Goal: Transaction & Acquisition: Subscribe to service/newsletter

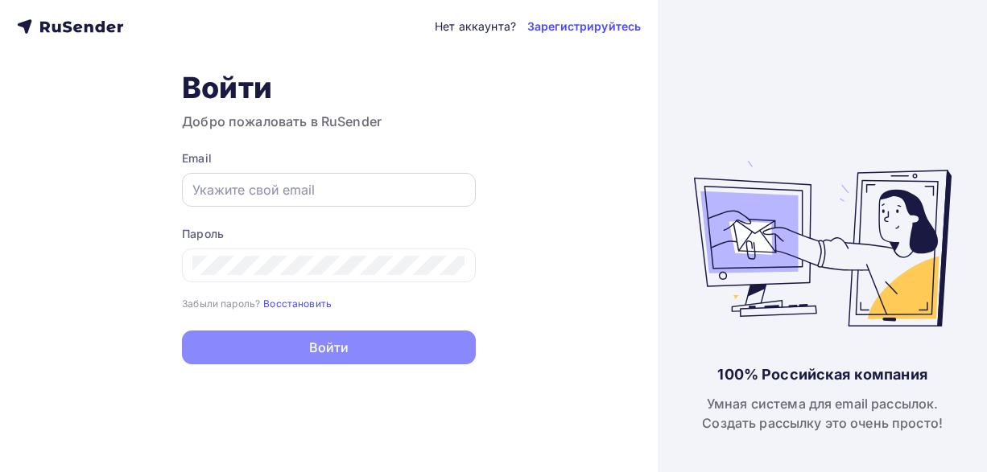
click at [331, 189] on input "text" at bounding box center [328, 189] width 273 height 19
drag, startPoint x: 292, startPoint y: 193, endPoint x: 246, endPoint y: 194, distance: 45.9
click at [247, 195] on input "text" at bounding box center [328, 189] width 273 height 19
click at [246, 194] on input "text" at bounding box center [328, 189] width 273 height 19
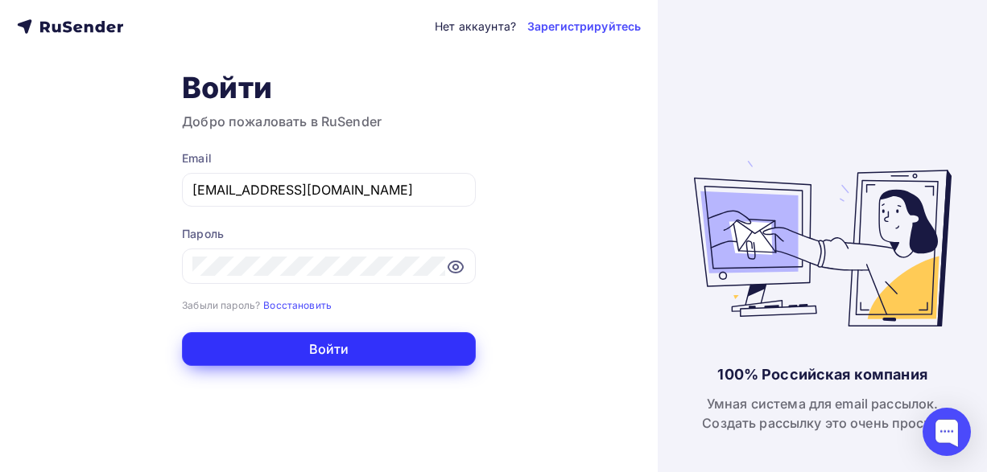
click at [348, 352] on button "Войти" at bounding box center [329, 349] width 294 height 34
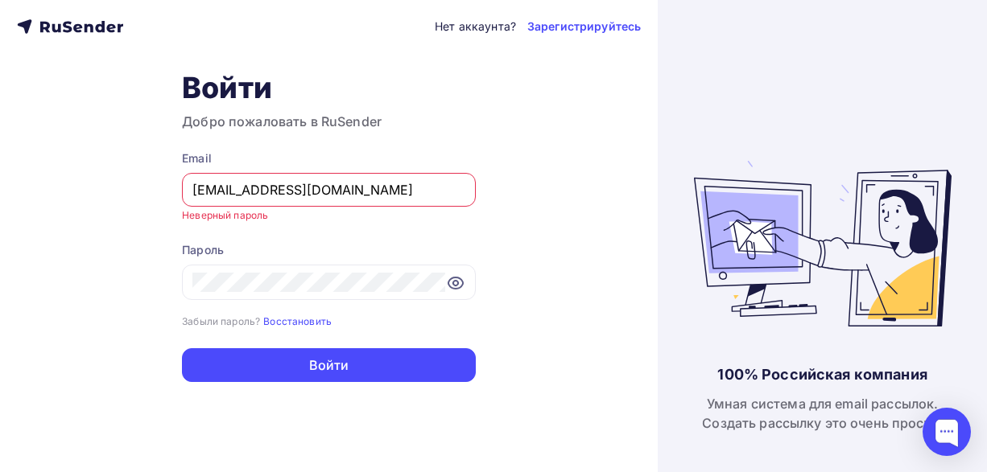
drag, startPoint x: 329, startPoint y: 192, endPoint x: 157, endPoint y: 174, distance: 173.1
click at [159, 179] on div "Нет аккаунта? Зарегистрируйтесь Войти Добро пожаловать в RuSender Email ter-gul…" at bounding box center [328, 236] width 657 height 472
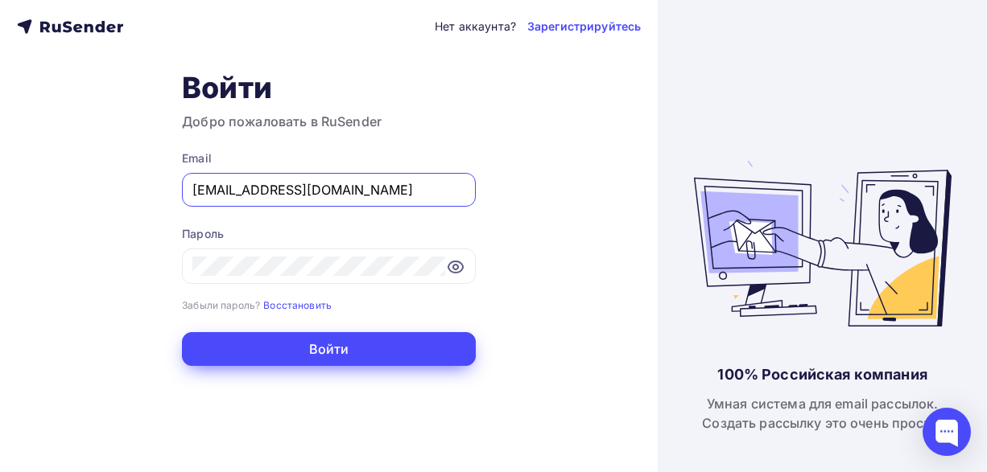
type input "mydoskablok@yandex.ru"
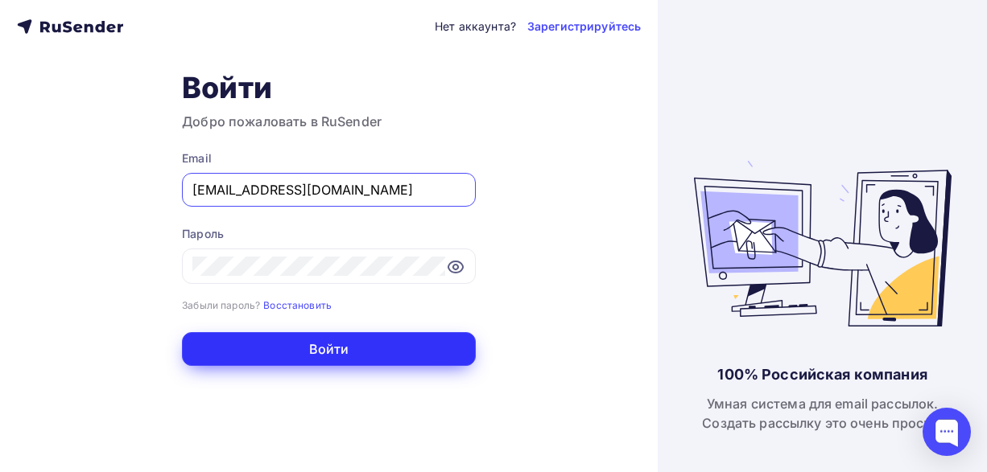
click at [315, 354] on button "Войти" at bounding box center [329, 349] width 294 height 34
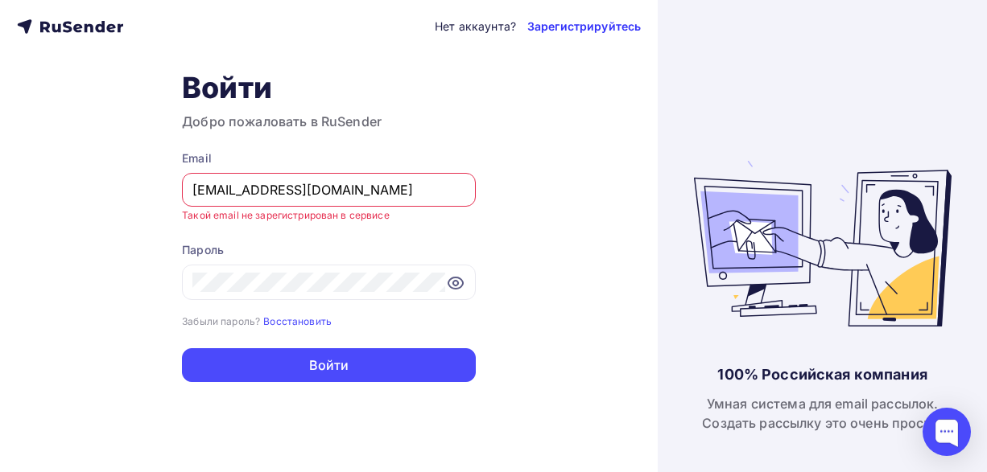
click at [600, 25] on link "Зарегистрируйтесь" at bounding box center [583, 27] width 113 height 16
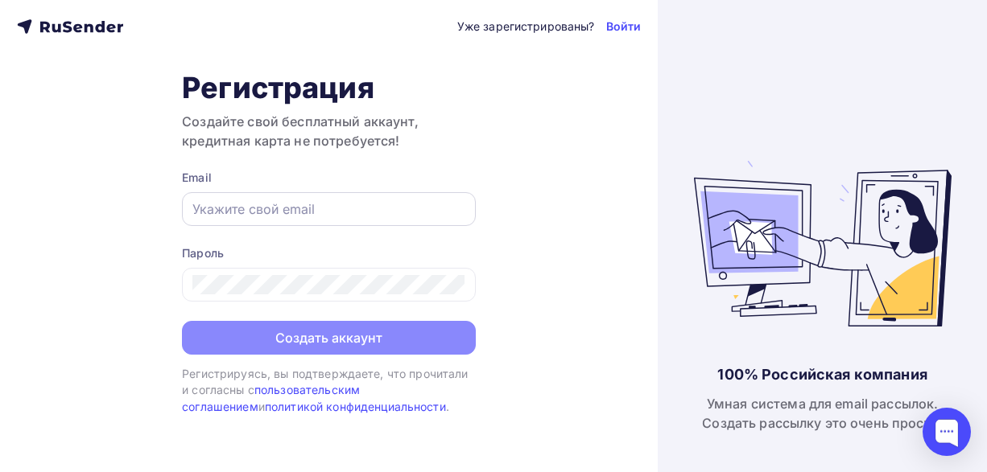
click at [277, 210] on input "text" at bounding box center [328, 209] width 273 height 19
type input "[EMAIL_ADDRESS][DOMAIN_NAME]"
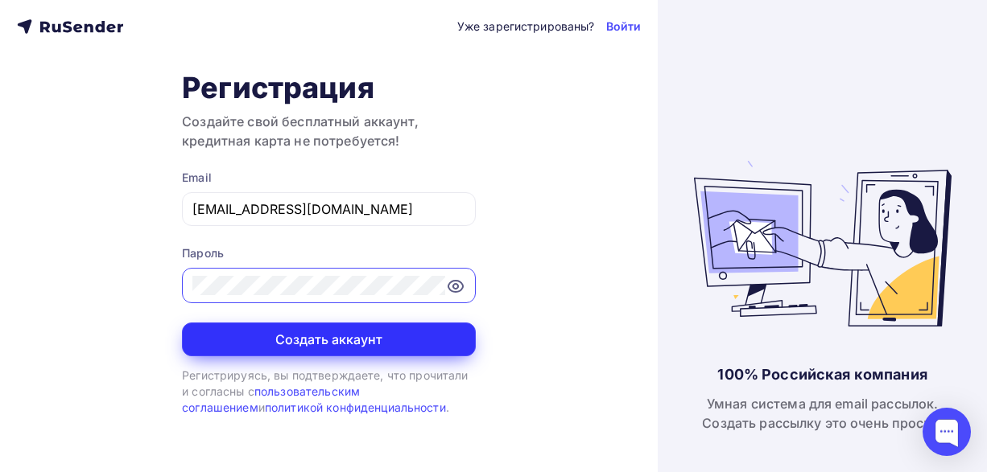
click at [336, 344] on button "Создать аккаунт" at bounding box center [329, 340] width 294 height 34
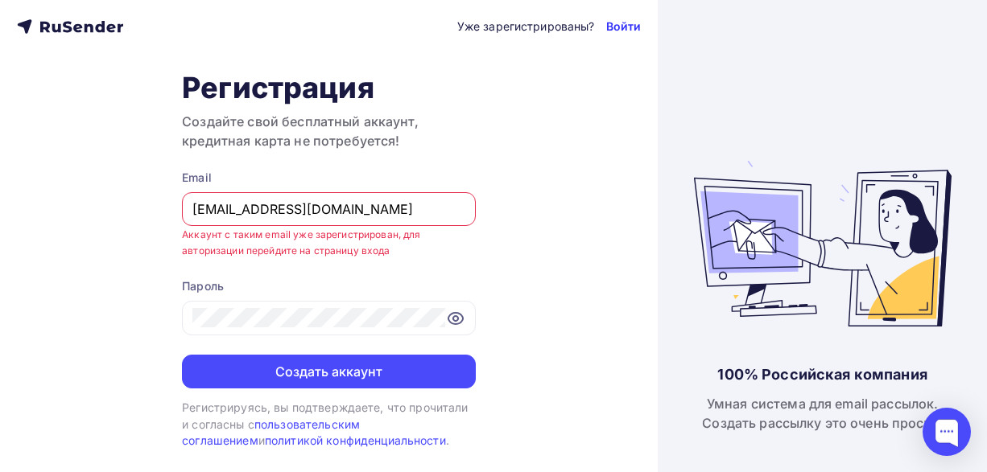
click at [622, 25] on link "Войти" at bounding box center [623, 27] width 35 height 16
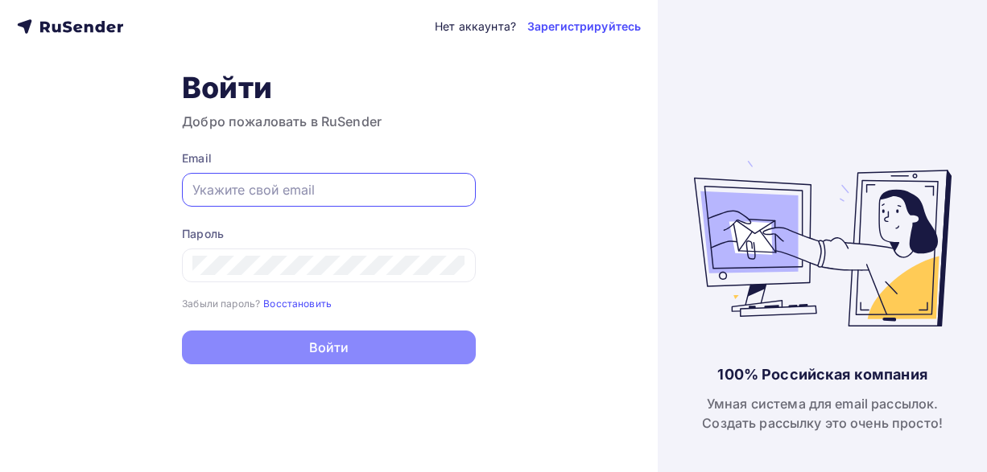
type input "[EMAIL_ADDRESS][DOMAIN_NAME]"
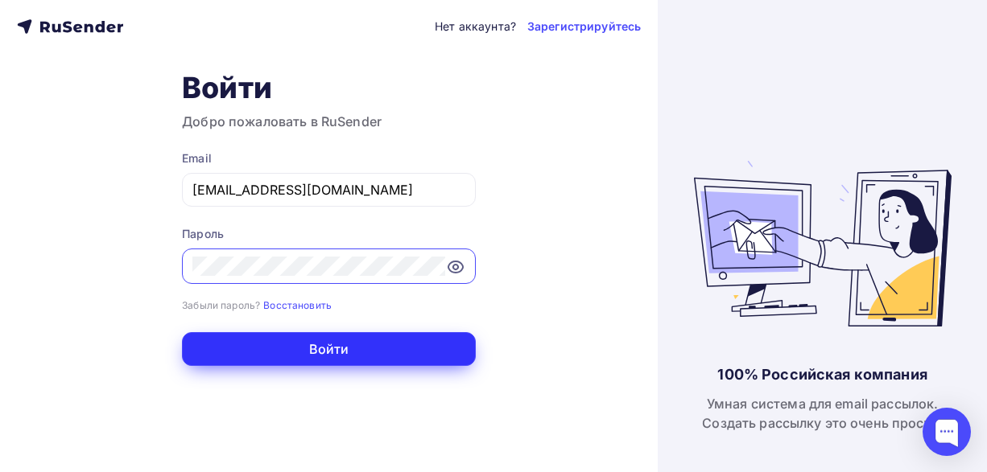
click at [353, 346] on button "Войти" at bounding box center [329, 349] width 294 height 34
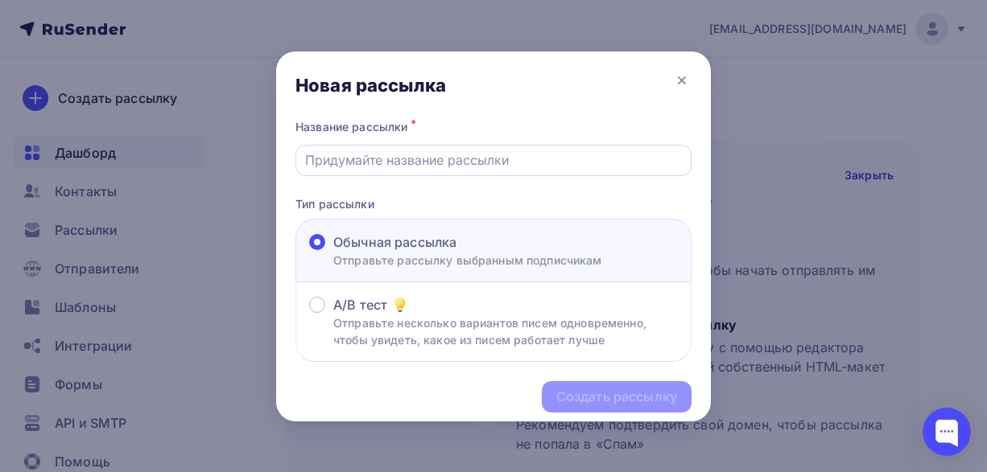
click at [404, 160] on input "text" at bounding box center [493, 159] width 377 height 19
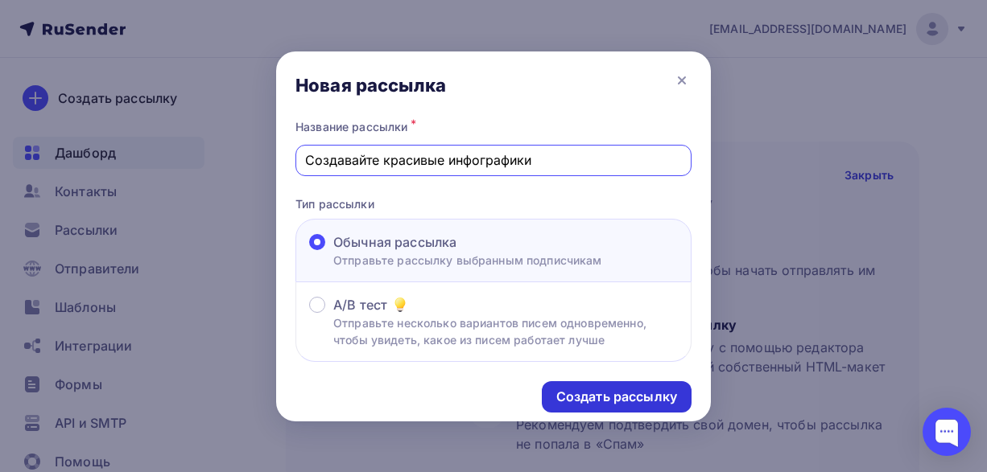
type input "Создавайте красивые инфографики"
click at [588, 394] on div "Создать рассылку" at bounding box center [616, 397] width 121 height 19
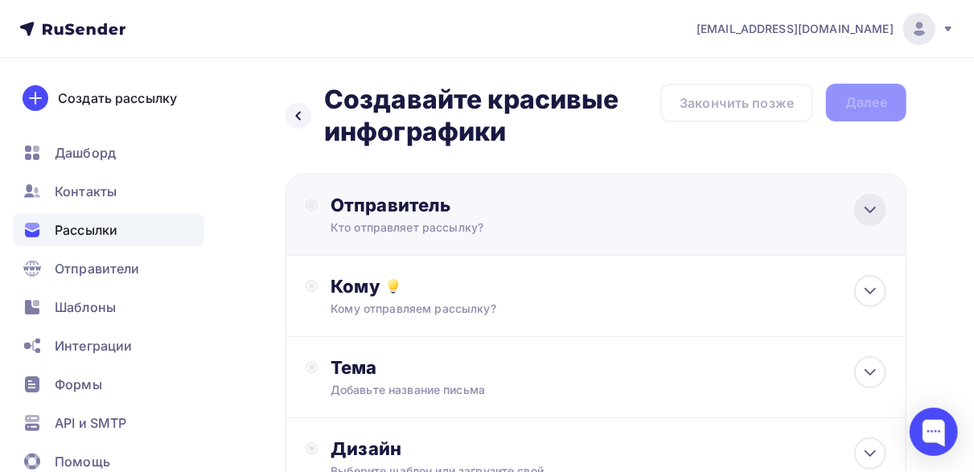
click at [870, 208] on icon at bounding box center [870, 209] width 19 height 19
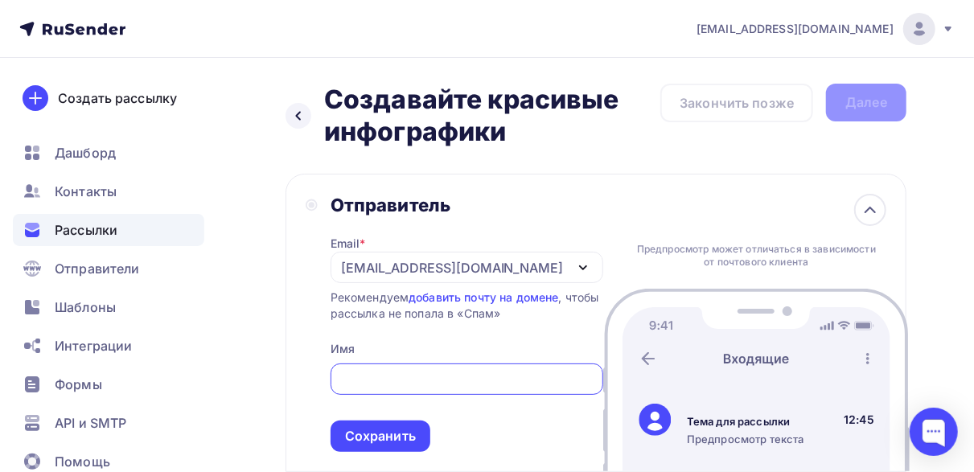
click at [423, 386] on input "text" at bounding box center [467, 379] width 254 height 19
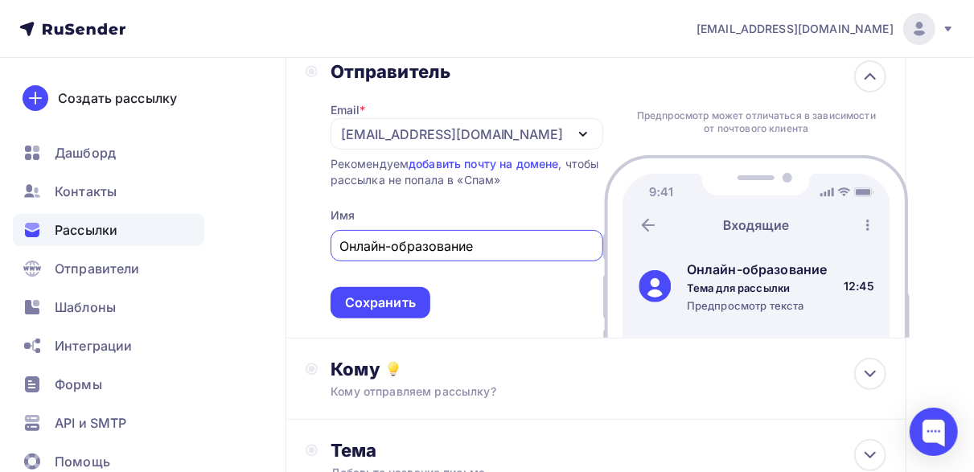
scroll to position [161, 0]
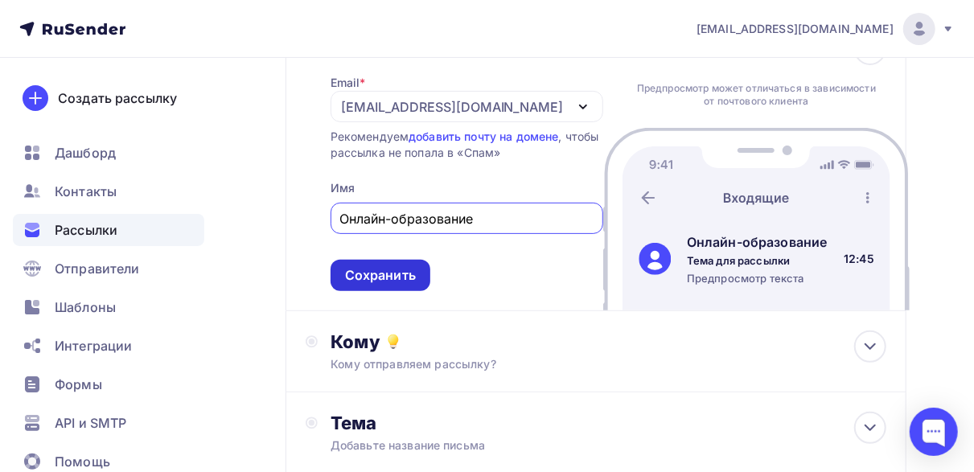
type input "Онлайн-образование"
click at [381, 277] on div "Сохранить" at bounding box center [380, 275] width 71 height 19
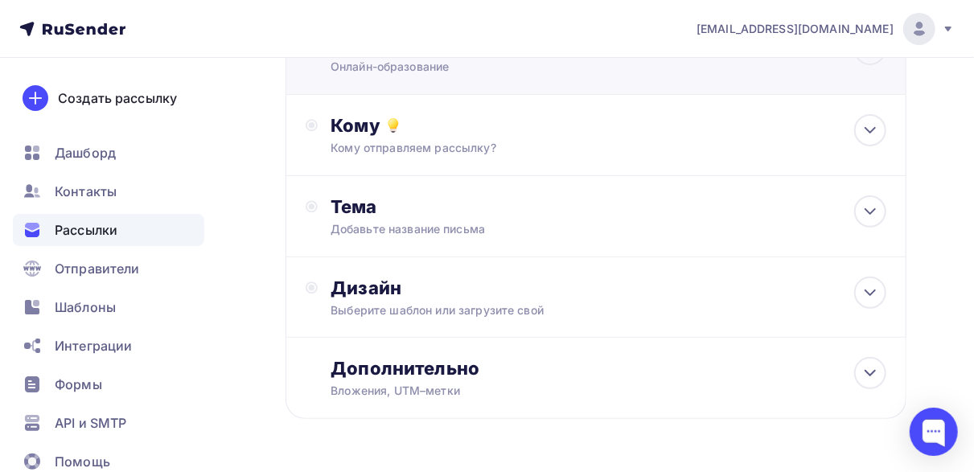
scroll to position [0, 0]
click at [873, 135] on icon at bounding box center [870, 130] width 19 height 19
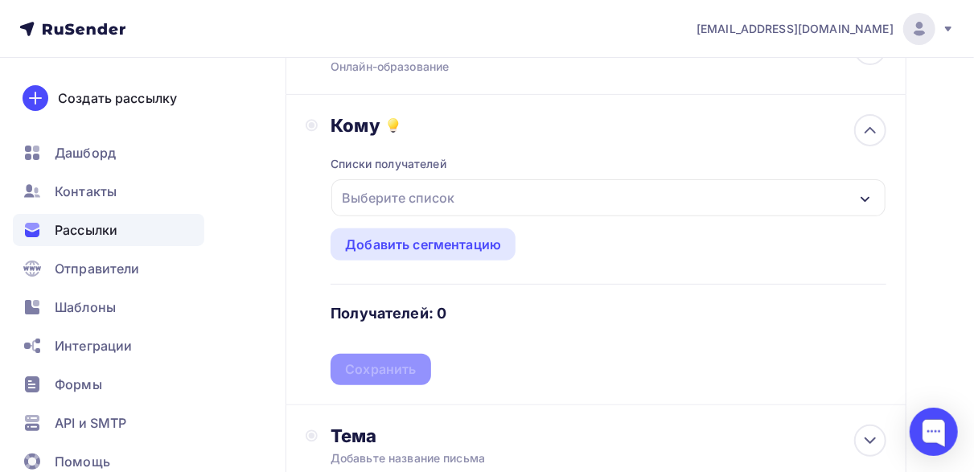
click at [425, 204] on div "Выберите список" at bounding box center [399, 197] width 126 height 29
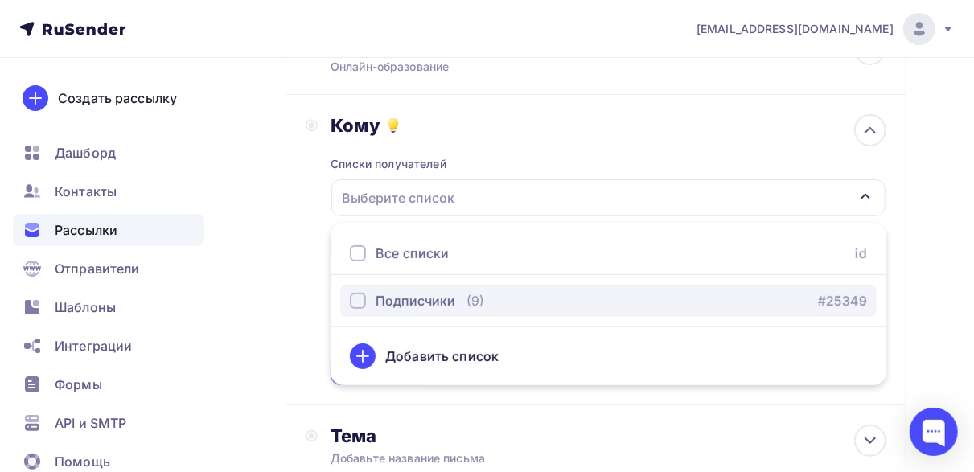
click at [360, 297] on div "button" at bounding box center [358, 301] width 16 height 16
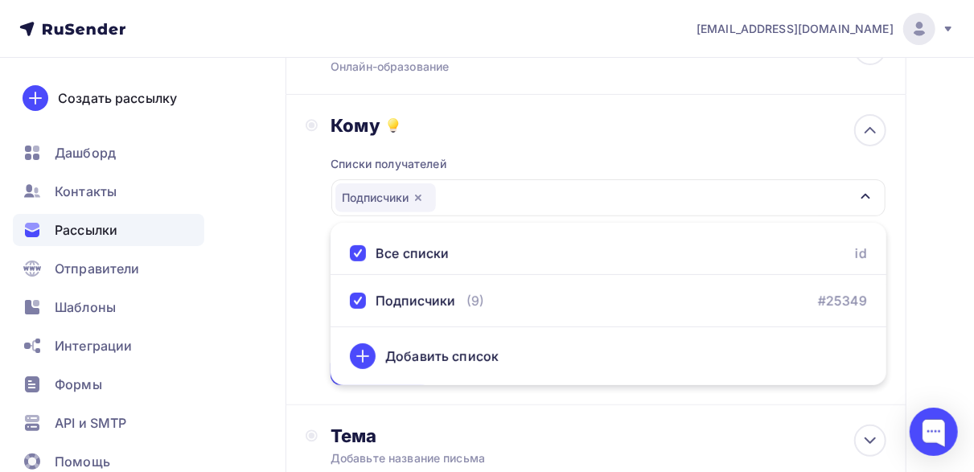
click at [427, 354] on div "Добавить список" at bounding box center [441, 356] width 113 height 19
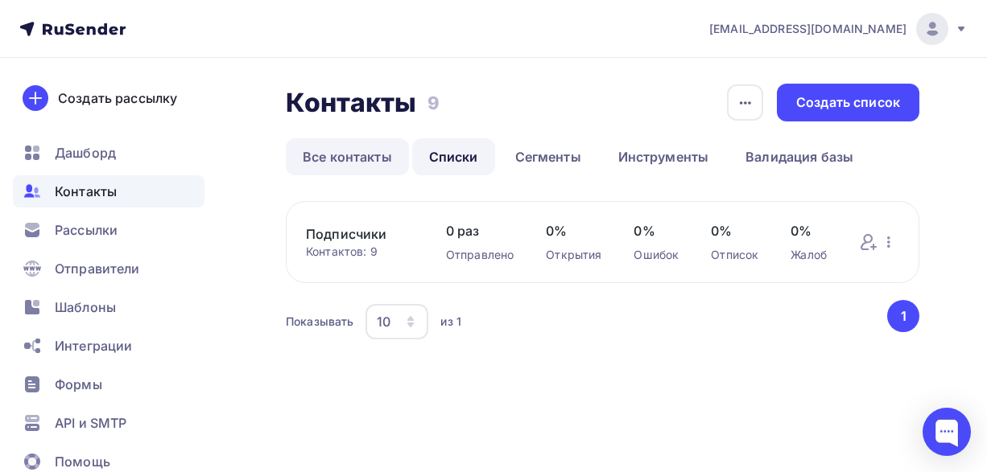
click at [345, 159] on link "Все контакты" at bounding box center [347, 156] width 123 height 37
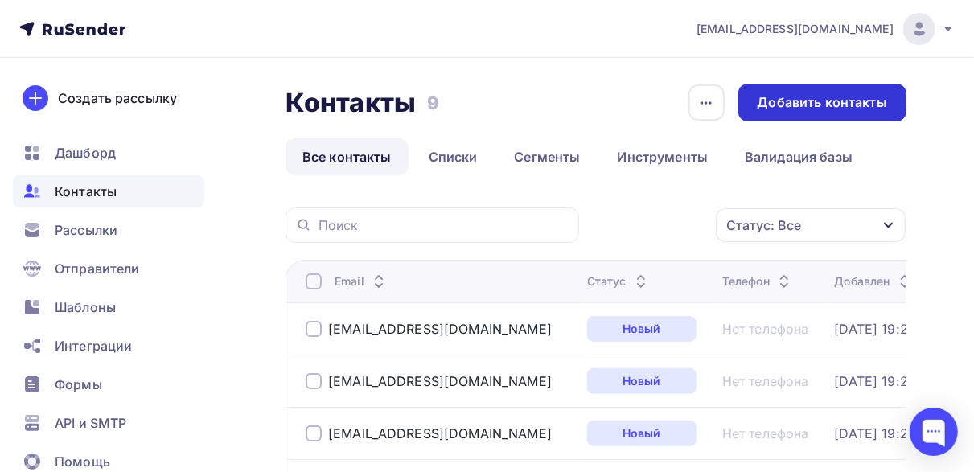
click at [805, 101] on div "Добавить контакты" at bounding box center [823, 102] width 130 height 19
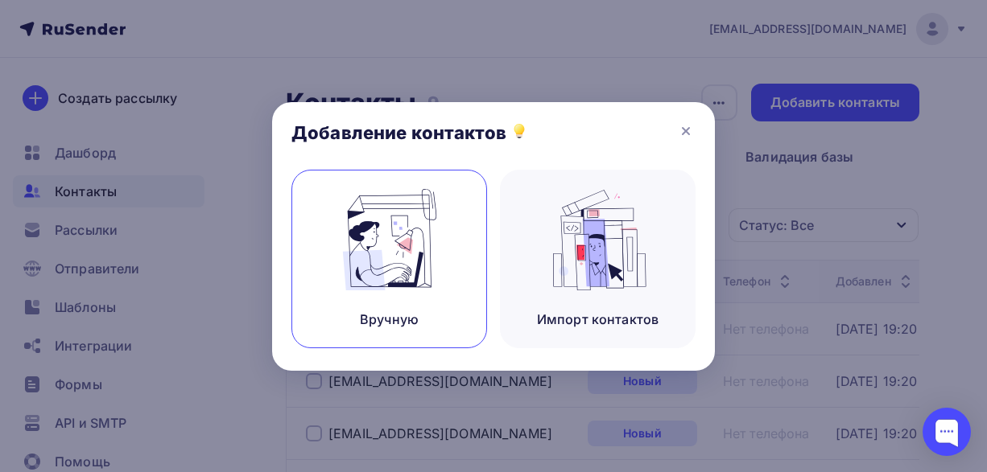
click at [376, 325] on div "Вручную" at bounding box center [389, 319] width 59 height 19
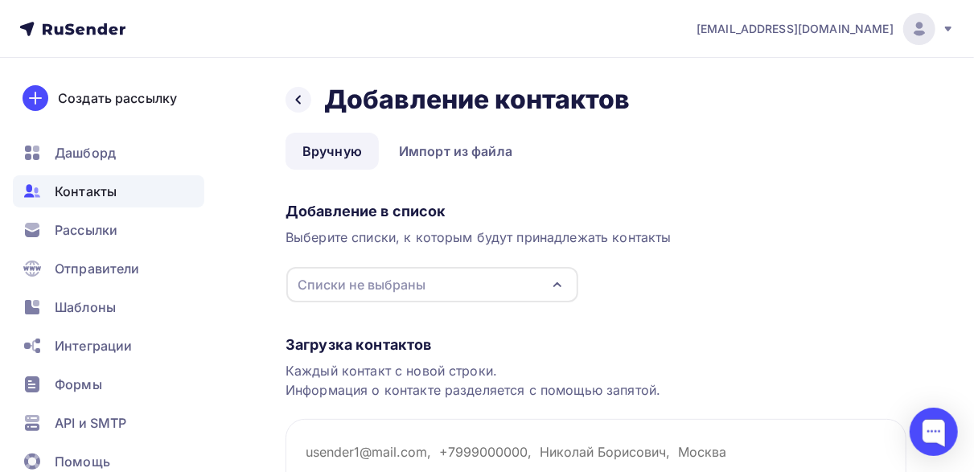
click at [562, 283] on icon "button" at bounding box center [557, 284] width 19 height 19
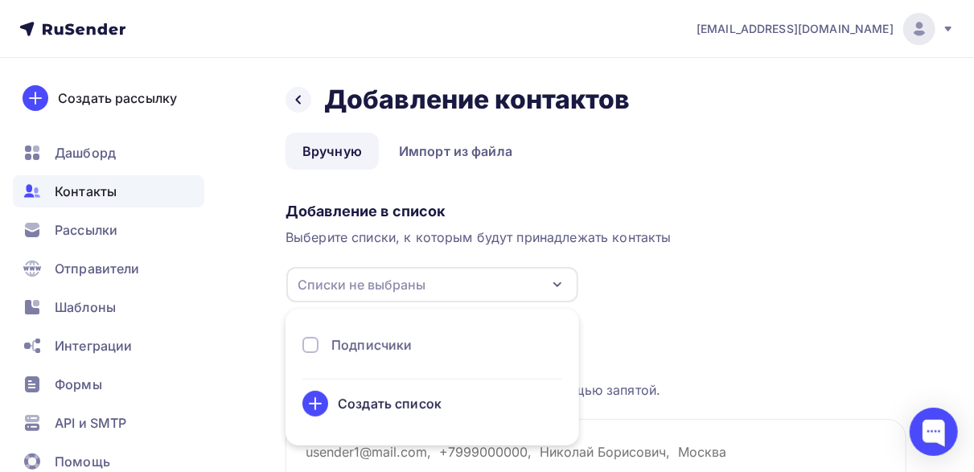
click at [316, 344] on div at bounding box center [311, 345] width 16 height 16
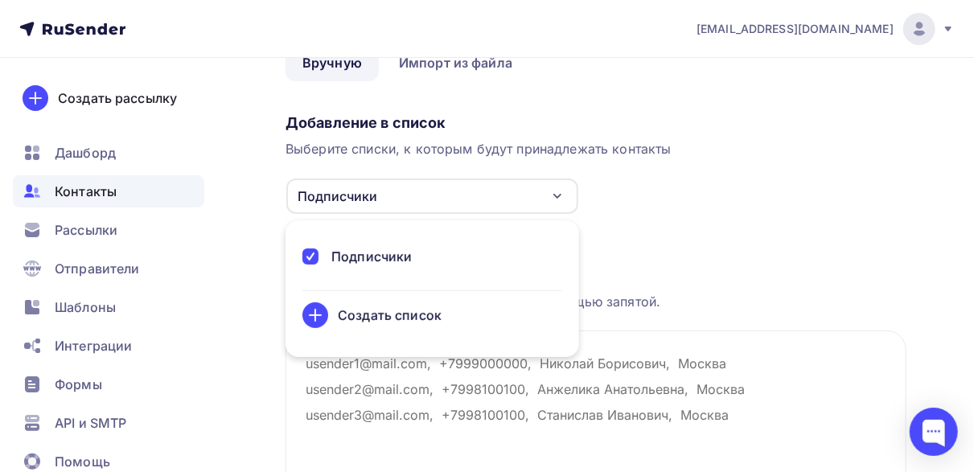
scroll to position [161, 0]
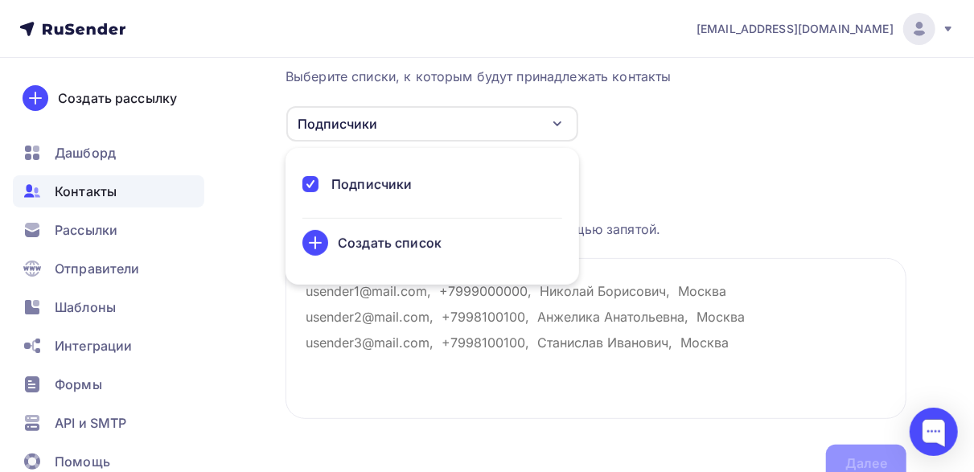
click at [501, 172] on li "Подписчики Создать список" at bounding box center [433, 216] width 294 height 117
click at [398, 186] on div "Подписчики" at bounding box center [372, 184] width 80 height 19
click at [310, 180] on div at bounding box center [311, 184] width 16 height 16
click at [641, 171] on div "Загрузка контактов Каждый контакт с новой строки. Информация о контакте разделя…" at bounding box center [596, 312] width 621 height 340
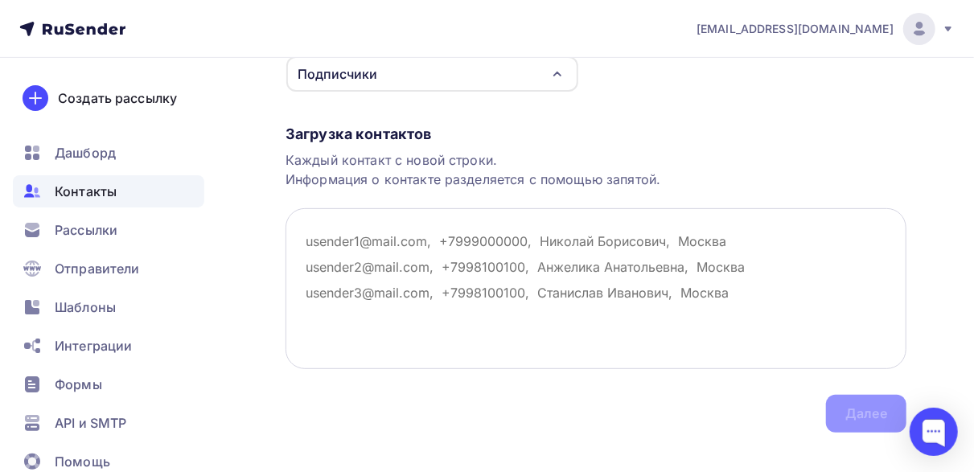
scroll to position [235, 0]
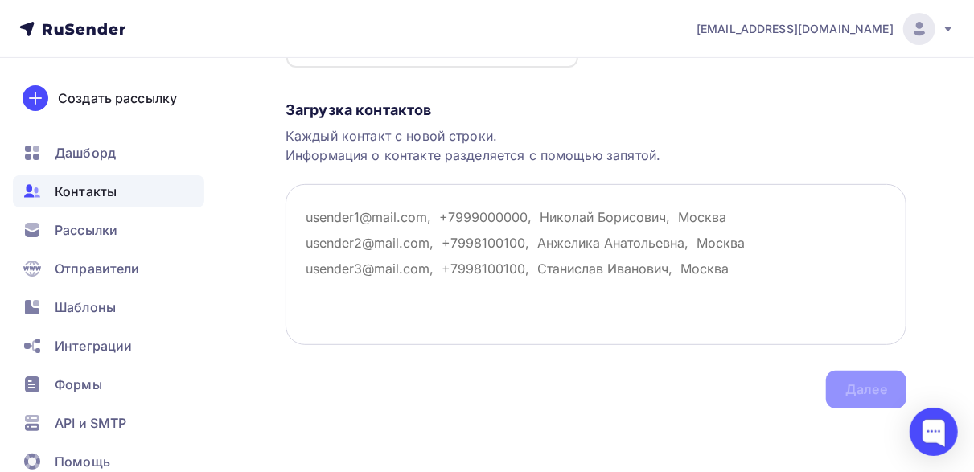
paste textarea "ui221524@gmail.com sashasolo2017@gmail.com lizastraub3@gmail.com kuznitsovaj@gm…"
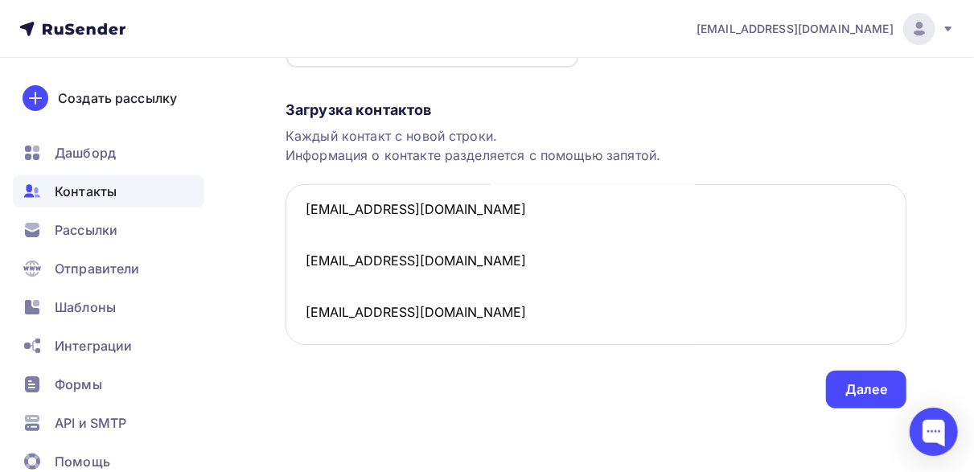
scroll to position [0, 0]
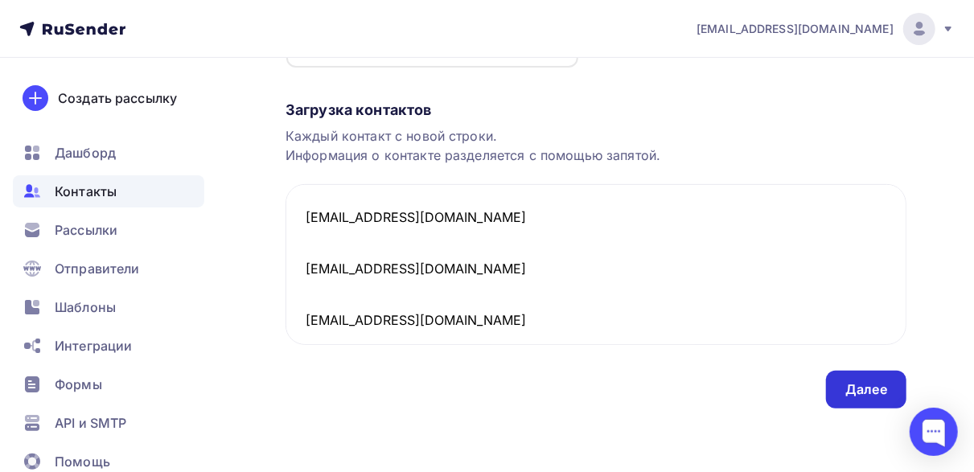
type textarea "ui221524@gmail.com sashasolo2017@gmail.com lizastraub3@gmail.com kuznitsovaj@gm…"
click at [864, 394] on div "Далее" at bounding box center [867, 390] width 42 height 19
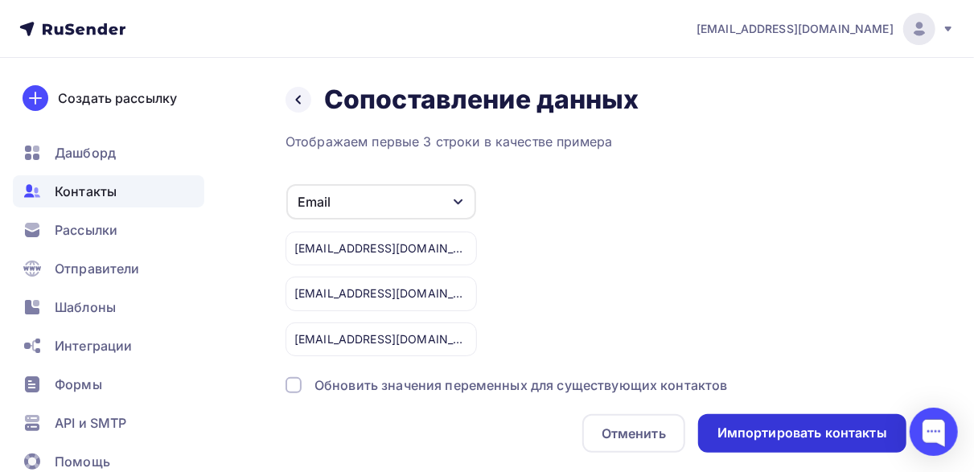
click at [754, 428] on div "Импортировать контакты" at bounding box center [803, 433] width 170 height 19
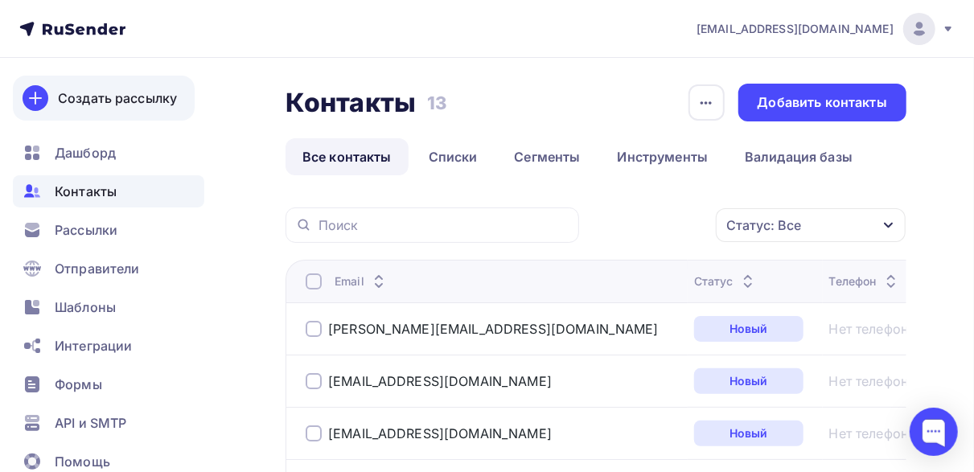
click at [113, 95] on div "Создать рассылку" at bounding box center [117, 98] width 119 height 19
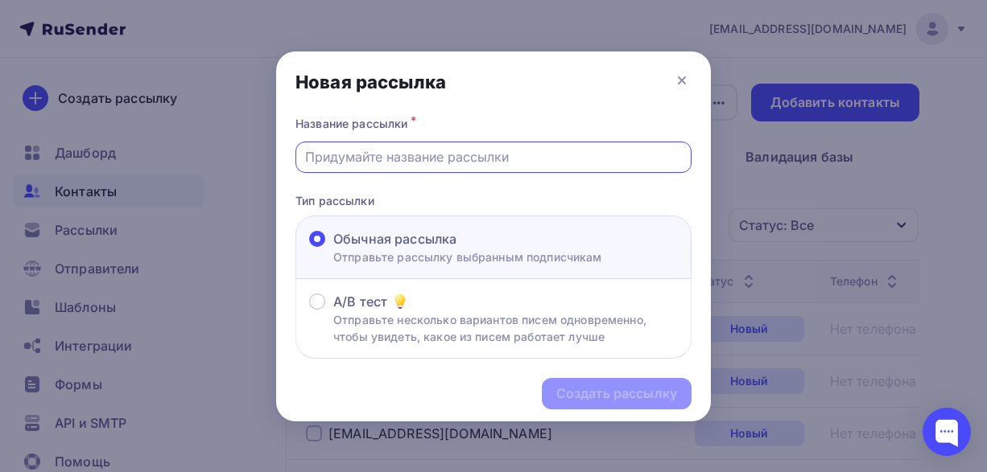
click at [406, 163] on input "text" at bounding box center [493, 156] width 377 height 19
type input "Создавайте красивые инфографики"
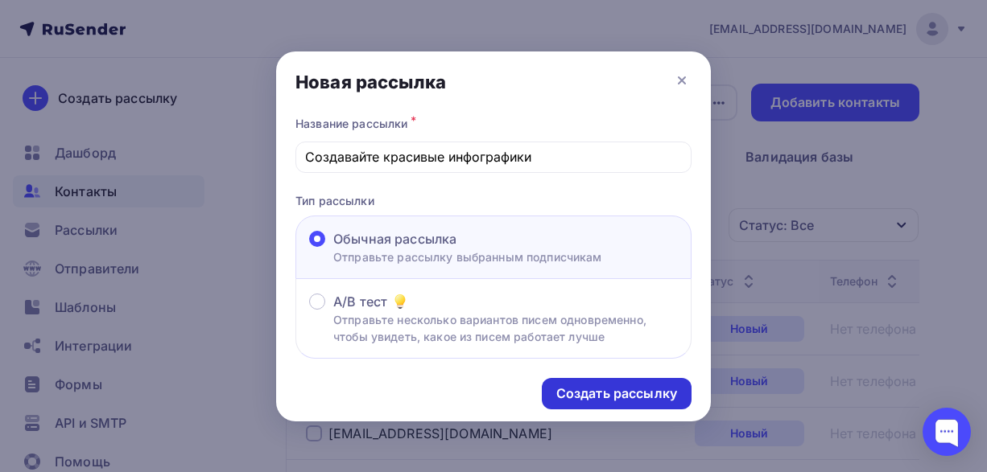
click at [610, 393] on div "Создать рассылку" at bounding box center [616, 394] width 121 height 19
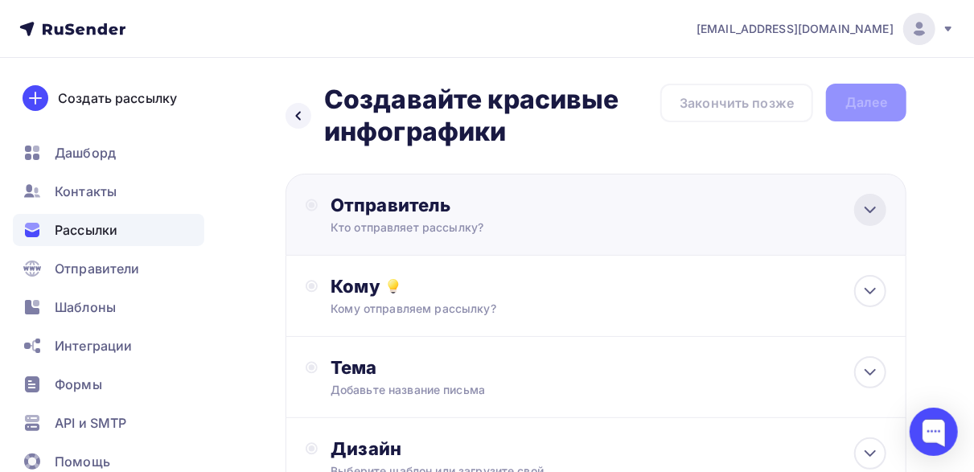
click at [871, 212] on icon at bounding box center [871, 210] width 10 height 5
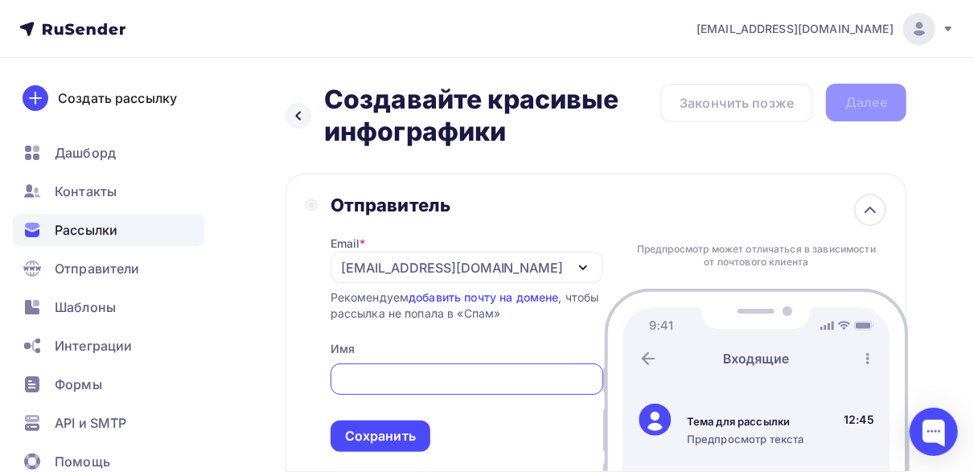
click at [422, 389] on input "text" at bounding box center [467, 379] width 254 height 19
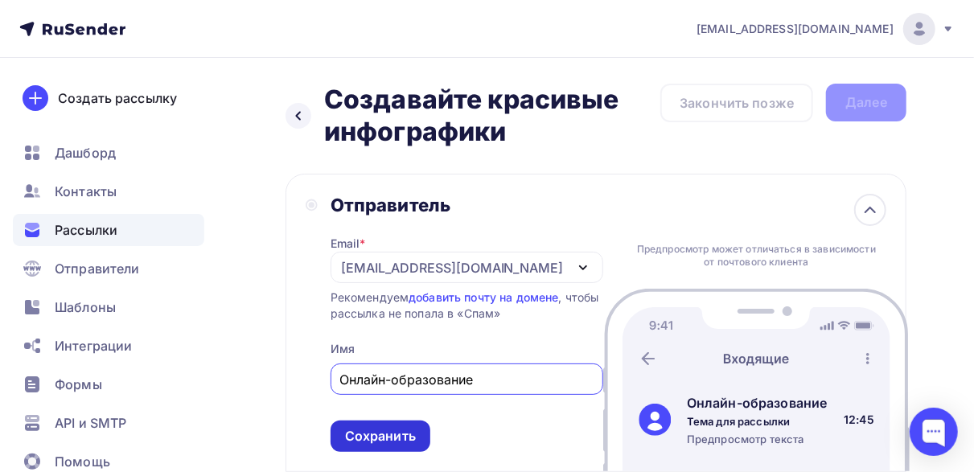
type input "Онлайн-образование"
click at [397, 430] on div "Сохранить" at bounding box center [380, 436] width 71 height 19
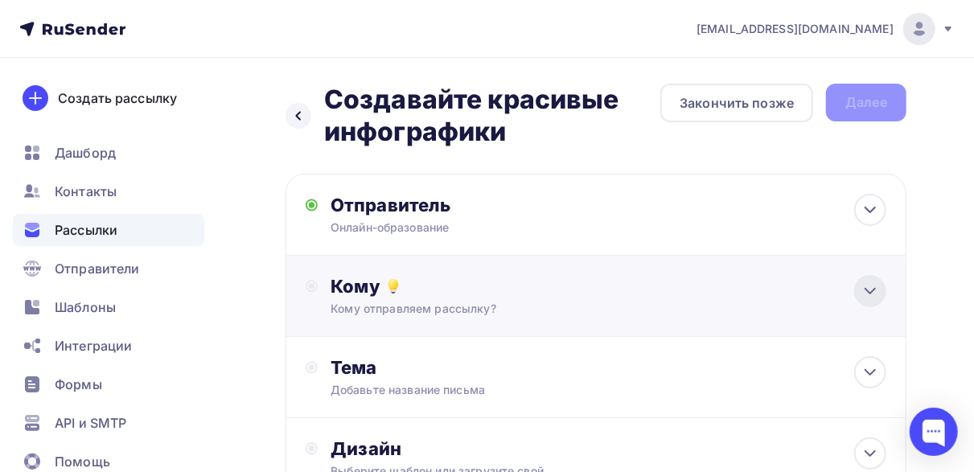
click at [865, 295] on icon at bounding box center [870, 291] width 19 height 19
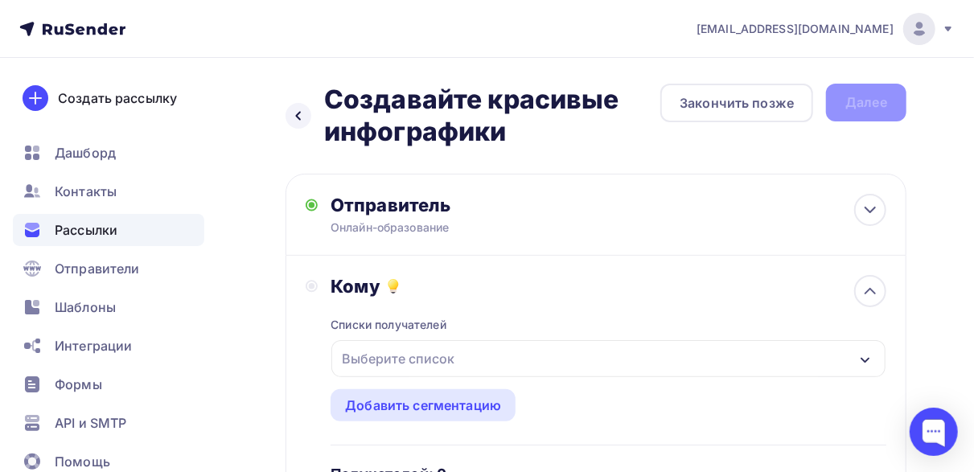
click at [418, 359] on div "Выберите список" at bounding box center [399, 358] width 126 height 29
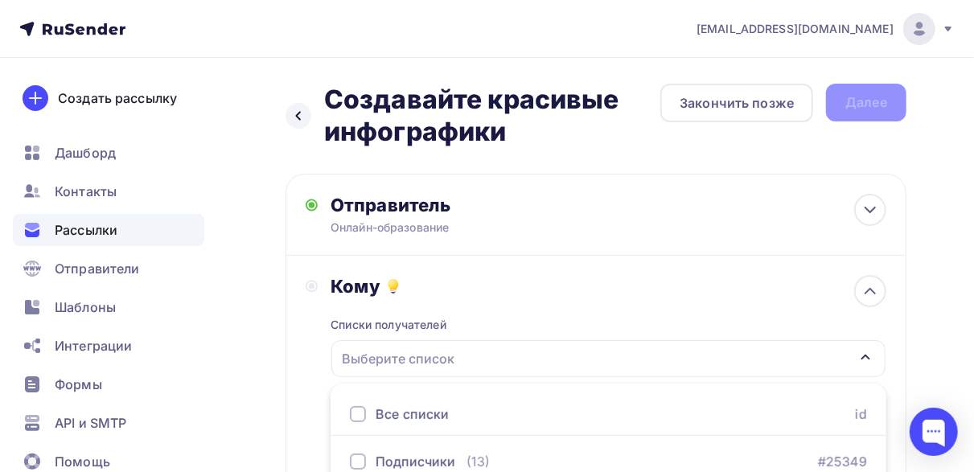
scroll to position [74, 0]
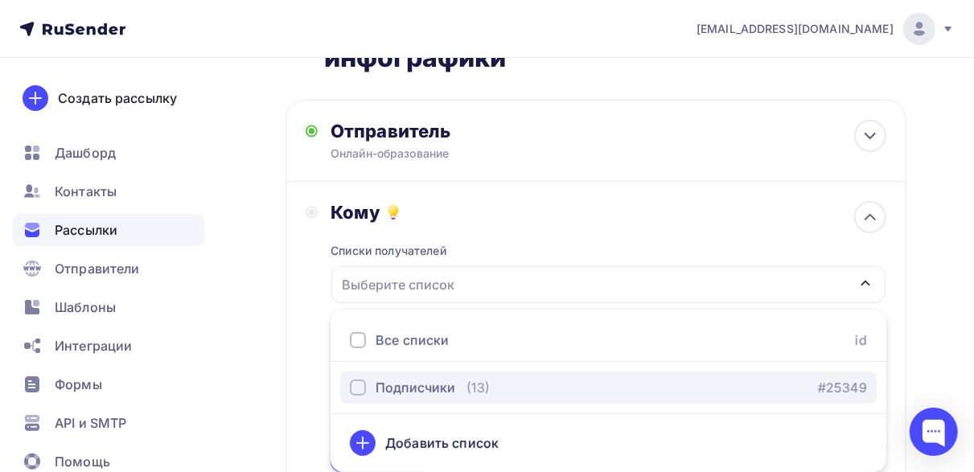
click at [356, 388] on div "button" at bounding box center [358, 388] width 16 height 16
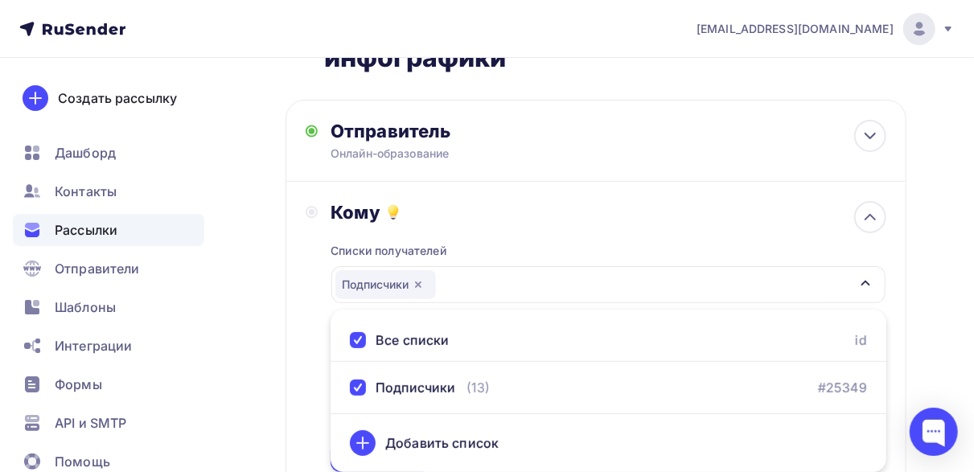
click at [904, 333] on div "Кому Списки получателей Подписчики Все списки id Подписчики (13) #25349 Добавит…" at bounding box center [596, 337] width 621 height 311
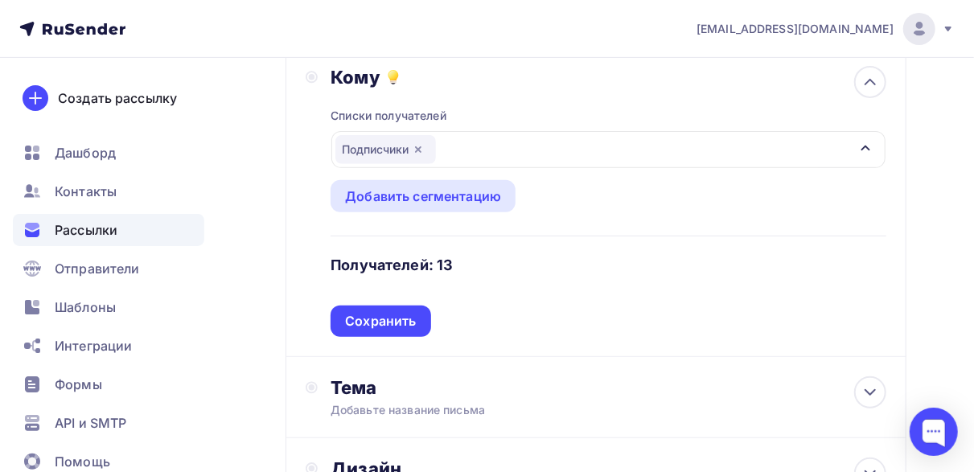
scroll to position [235, 0]
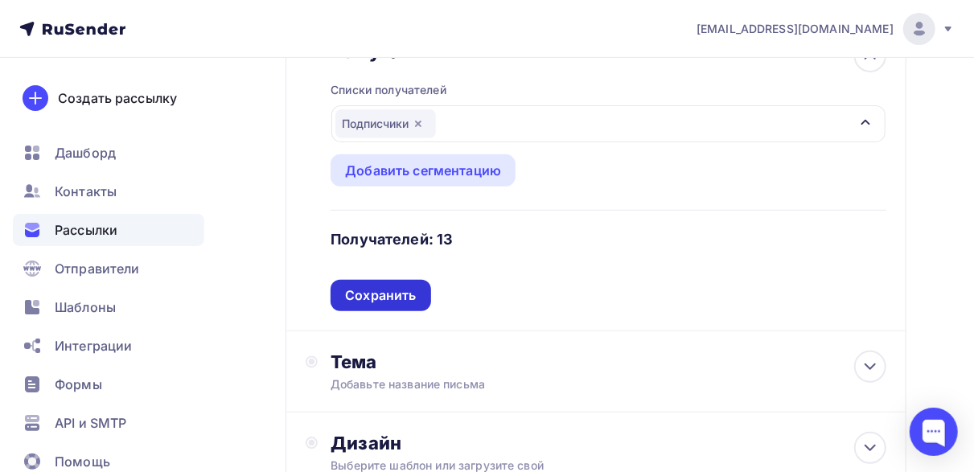
click at [401, 306] on div "Сохранить" at bounding box center [381, 295] width 100 height 31
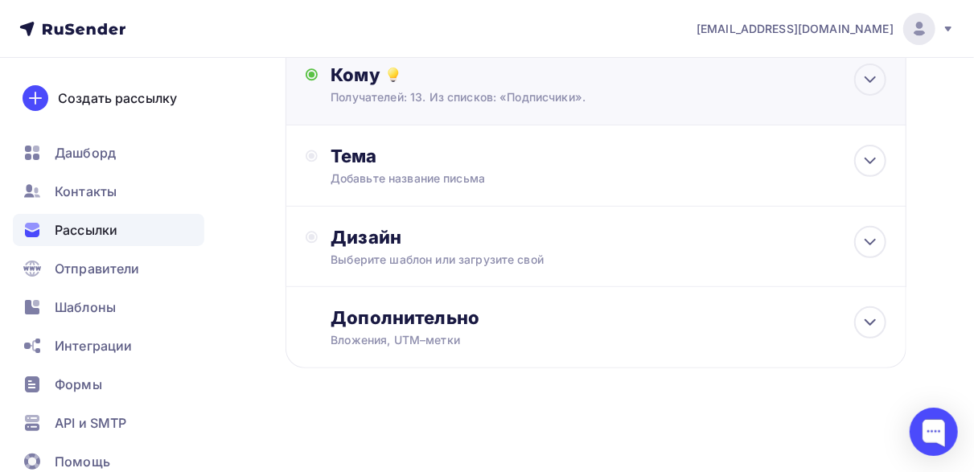
scroll to position [212, 0]
click at [873, 161] on icon at bounding box center [870, 160] width 19 height 19
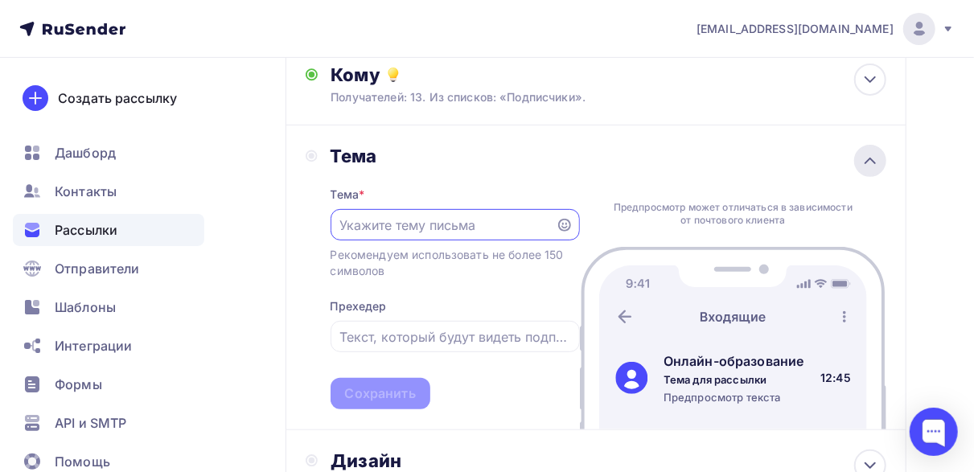
scroll to position [0, 0]
click at [380, 224] on input "text" at bounding box center [443, 225] width 207 height 19
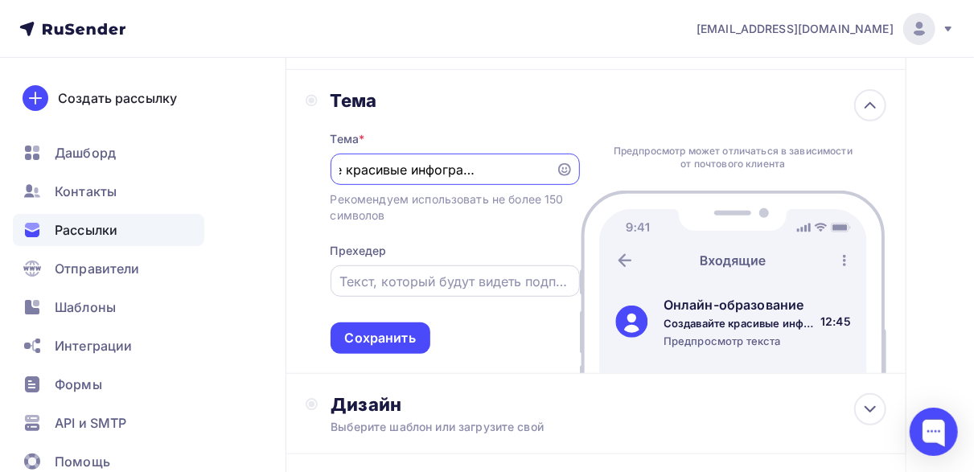
scroll to position [292, 0]
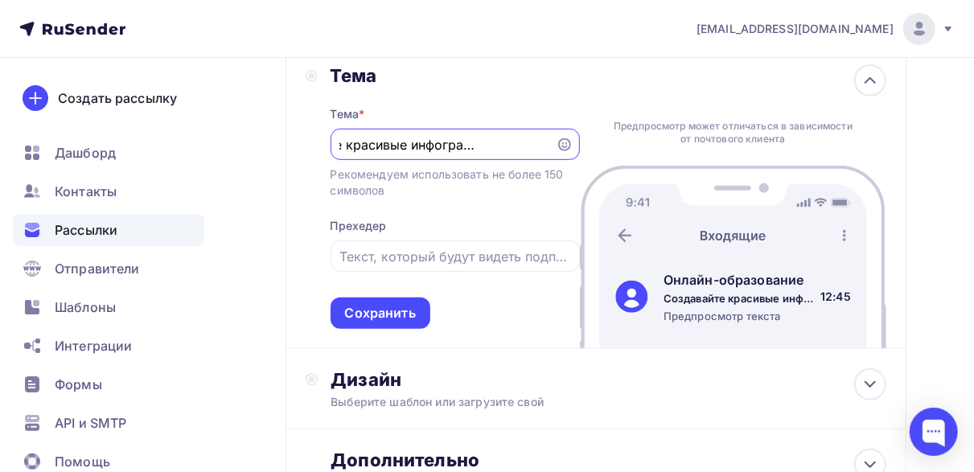
type input "Создавайте красивые инфографики за 1 час"
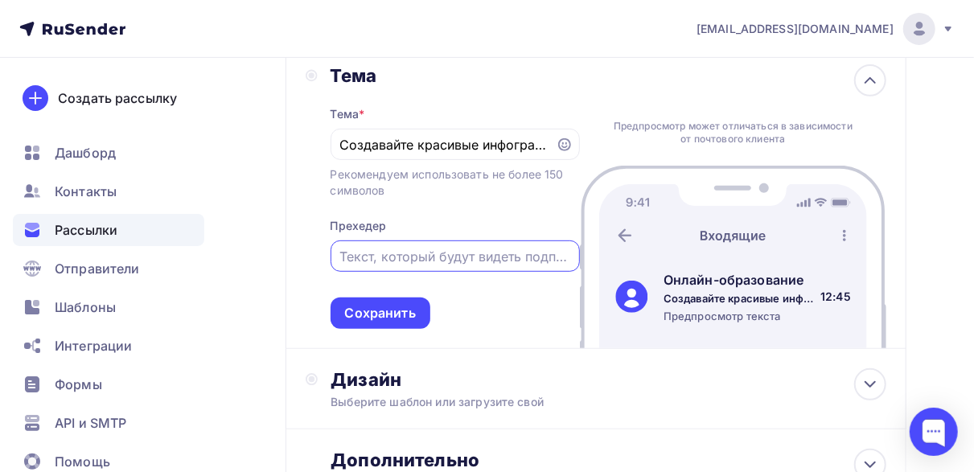
paste input "А Вы хотели бы научиться создавать визуальные шедевры, которые вдохновляют и во…"
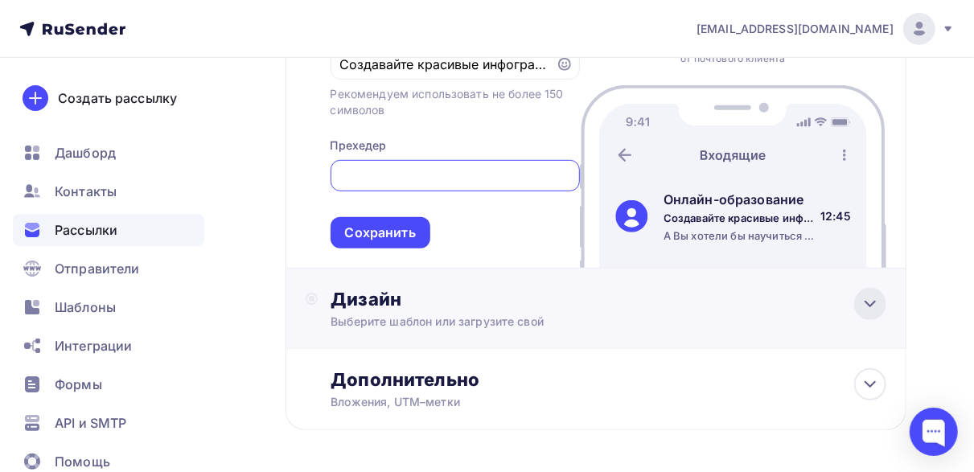
type input "А Вы хотели бы научиться создавать визуальные шедевры, которые вдохновляют и во…"
click at [870, 311] on icon at bounding box center [870, 304] width 19 height 19
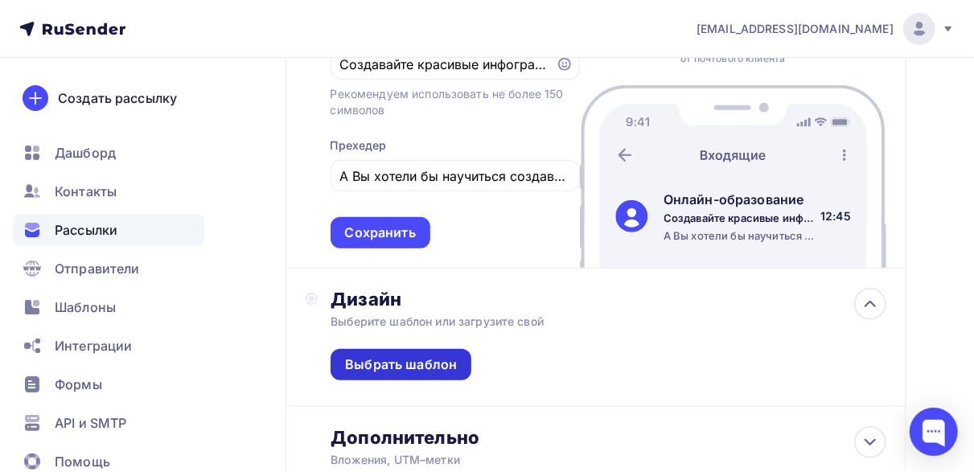
click at [411, 362] on div "Выбрать шаблон" at bounding box center [401, 365] width 112 height 19
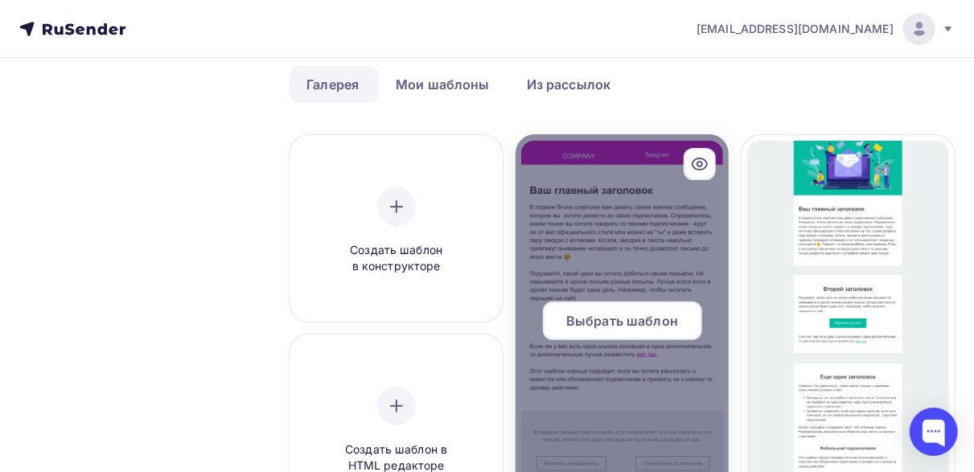
scroll to position [161, 0]
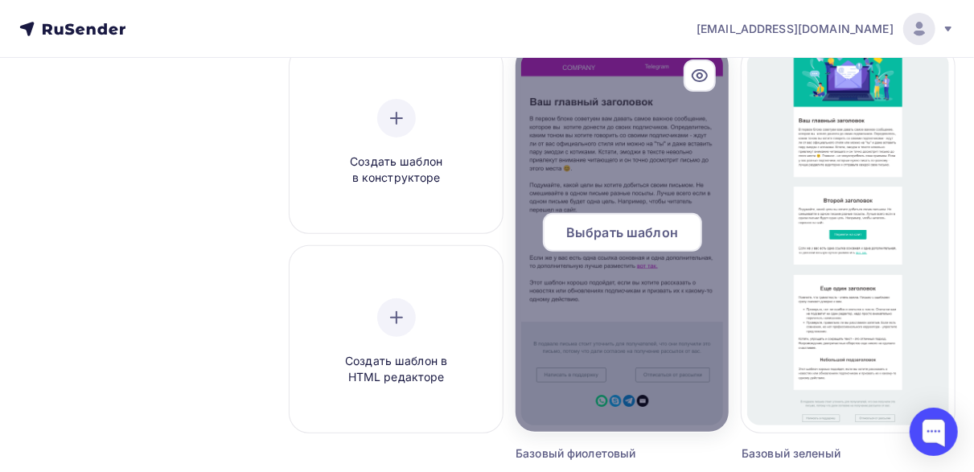
click at [612, 236] on span "Выбрать шаблон" at bounding box center [623, 232] width 112 height 19
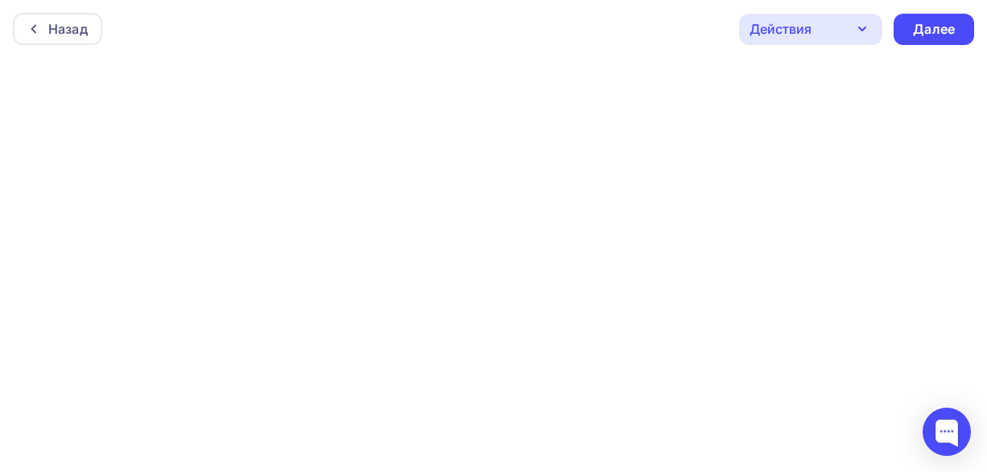
click at [862, 31] on icon "button" at bounding box center [862, 28] width 6 height 3
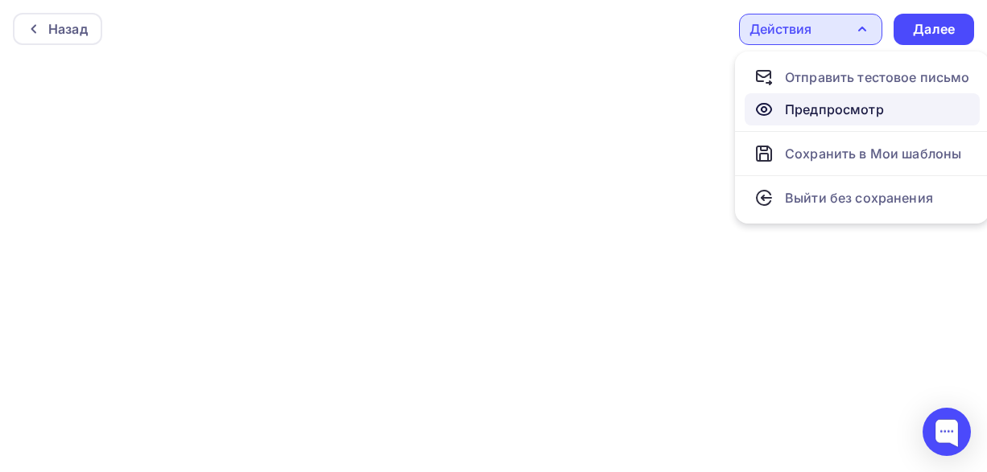
click at [847, 102] on div "Предпросмотр" at bounding box center [834, 109] width 99 height 19
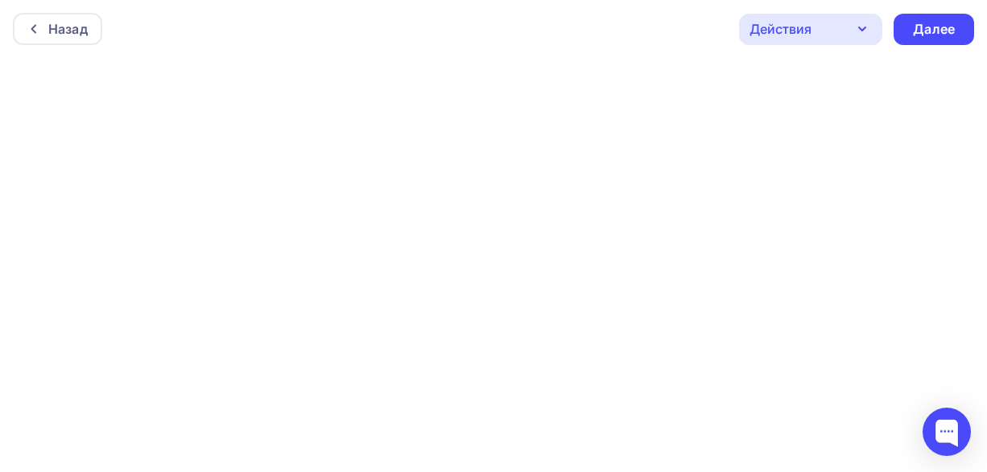
click at [530, 263] on div at bounding box center [493, 265] width 987 height 414
drag, startPoint x: 278, startPoint y: 212, endPoint x: 266, endPoint y: 208, distance: 11.7
click at [273, 212] on div at bounding box center [493, 265] width 987 height 414
click at [929, 32] on div "Далее" at bounding box center [934, 29] width 42 height 19
